Goal: Task Accomplishment & Management: Manage account settings

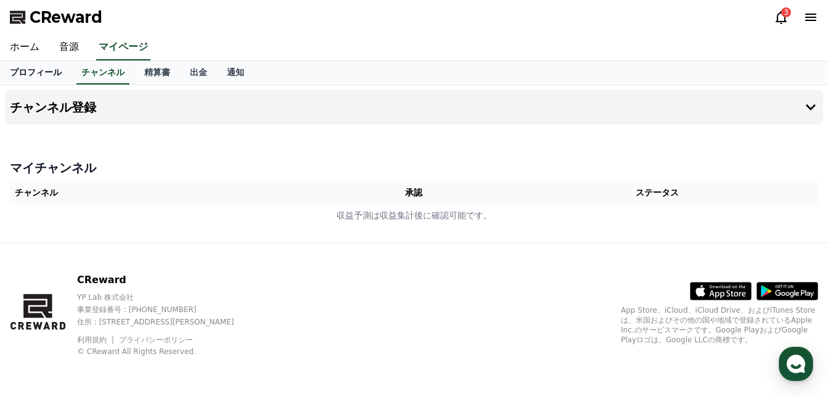
click at [20, 71] on link "プロフィール" at bounding box center [36, 72] width 72 height 23
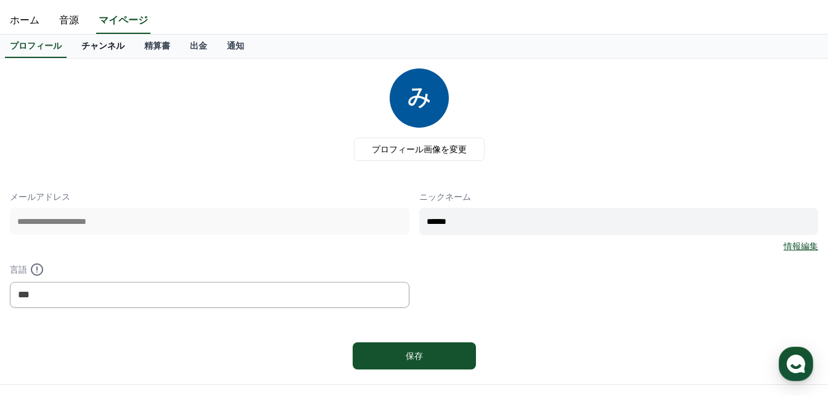
scroll to position [26, 0]
click at [84, 47] on link "チャンネル" at bounding box center [103, 46] width 63 height 23
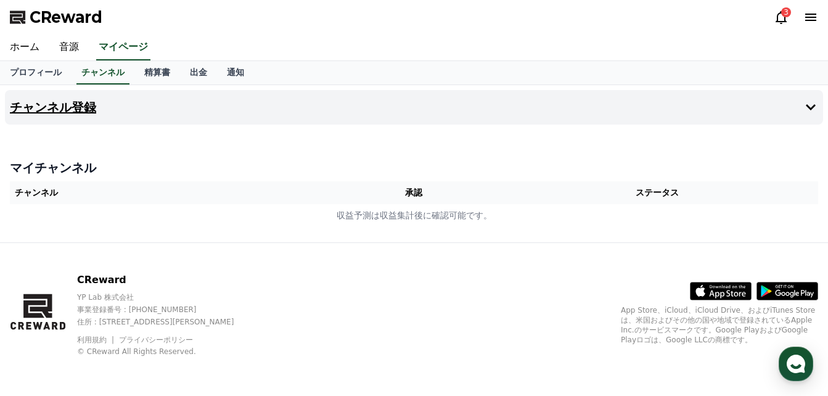
click at [264, 113] on button "チャンネル登録" at bounding box center [414, 107] width 818 height 35
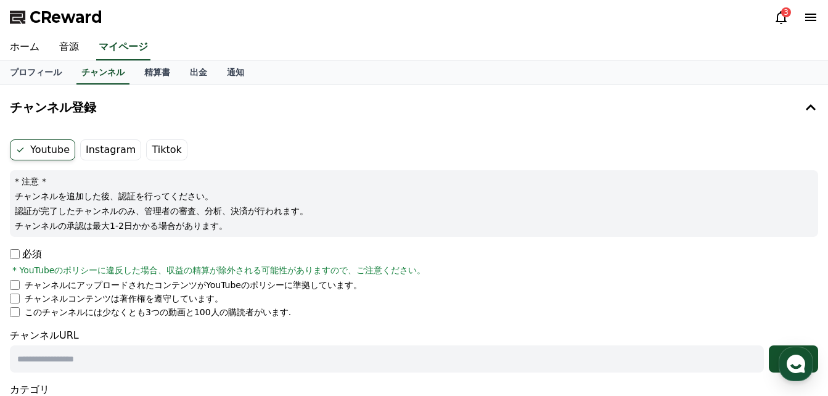
click at [99, 150] on label "Instagram" at bounding box center [110, 149] width 61 height 21
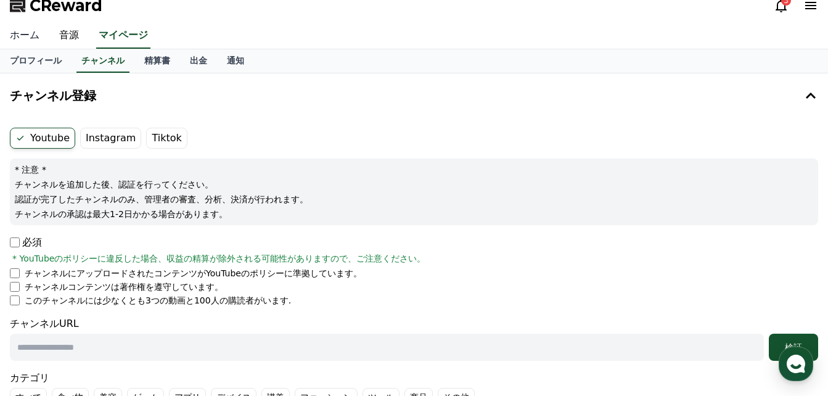
scroll to position [12, 0]
